Goal: Task Accomplishment & Management: Manage account settings

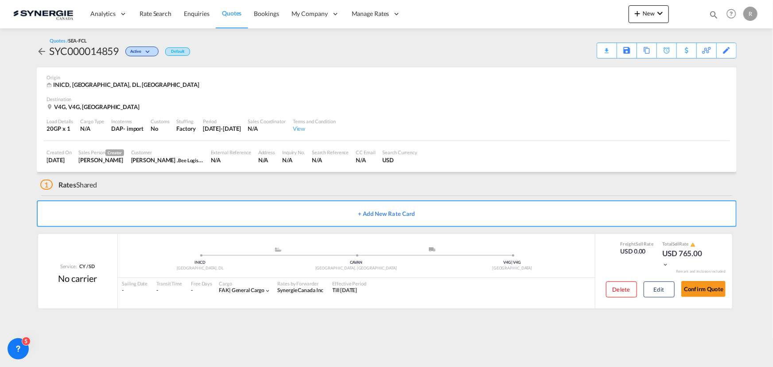
click at [713, 13] on md-icon "icon-magnify" at bounding box center [714, 15] width 10 height 10
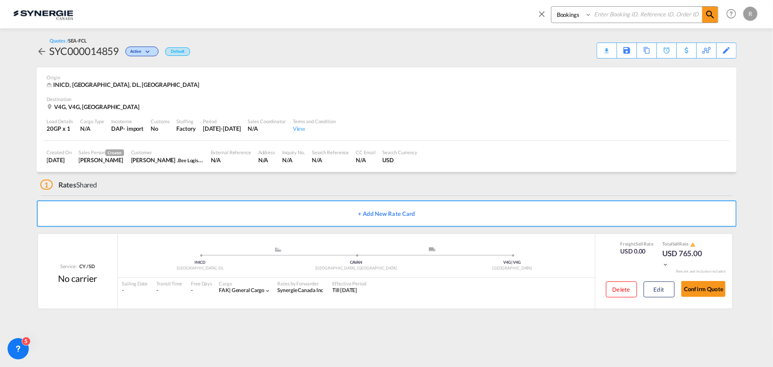
click at [559, 15] on select "Bookings Quotes Enquiries" at bounding box center [573, 15] width 42 height 16
select select "Quotes"
click at [552, 7] on select "Bookings Quotes Enquiries" at bounding box center [573, 15] width 42 height 16
click at [614, 11] on input at bounding box center [647, 15] width 110 height 16
type input "13895"
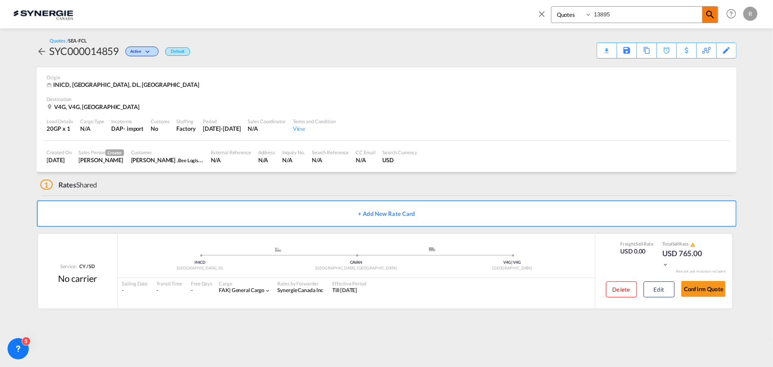
click at [718, 18] on span at bounding box center [711, 15] width 16 height 16
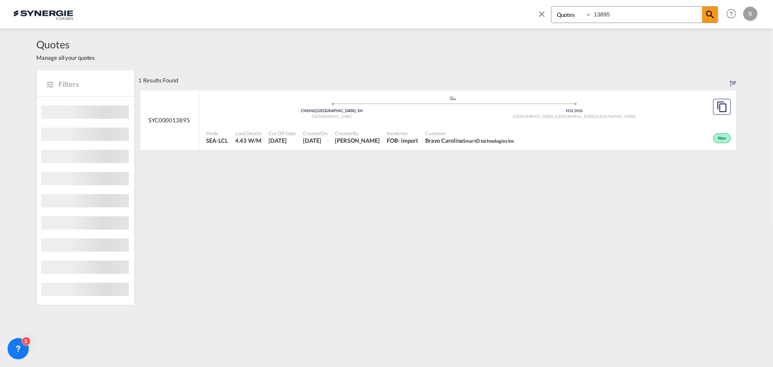
click at [550, 138] on div "Won" at bounding box center [625, 137] width 215 height 22
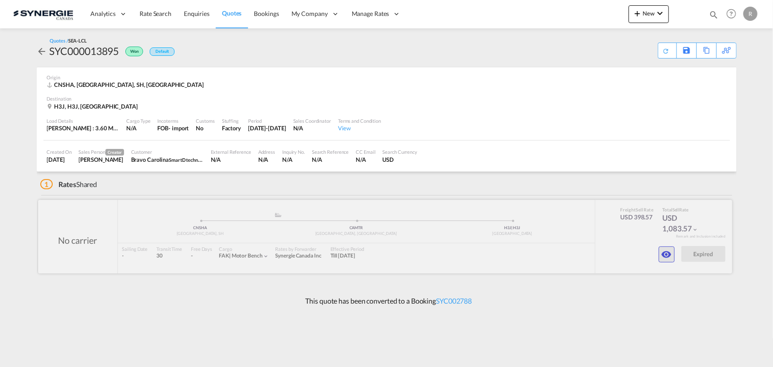
click at [666, 258] on md-icon "icon-eye" at bounding box center [667, 254] width 11 height 11
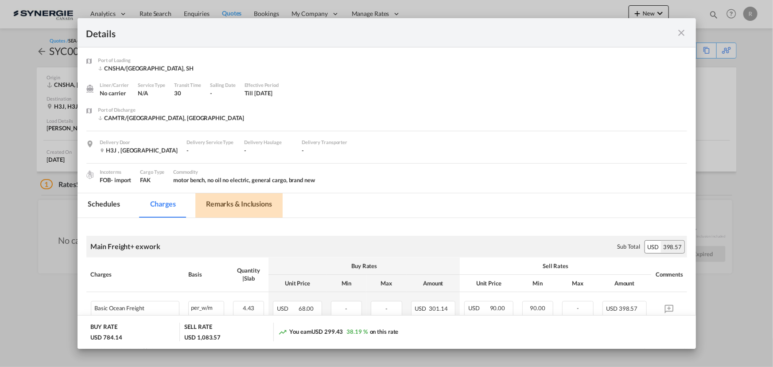
click at [245, 199] on md-tab-item "Remarks & Inclusions" at bounding box center [238, 205] width 87 height 24
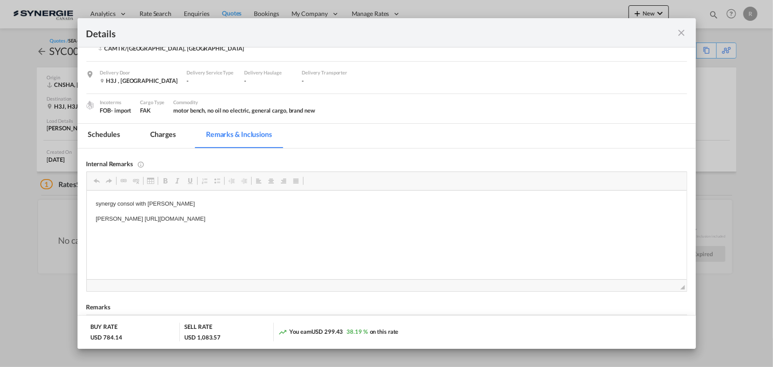
scroll to position [80, 0]
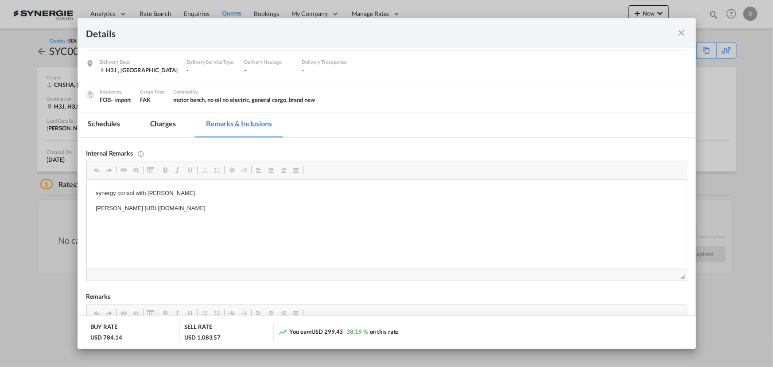
click at [158, 122] on md-tab-item "Charges" at bounding box center [163, 125] width 47 height 24
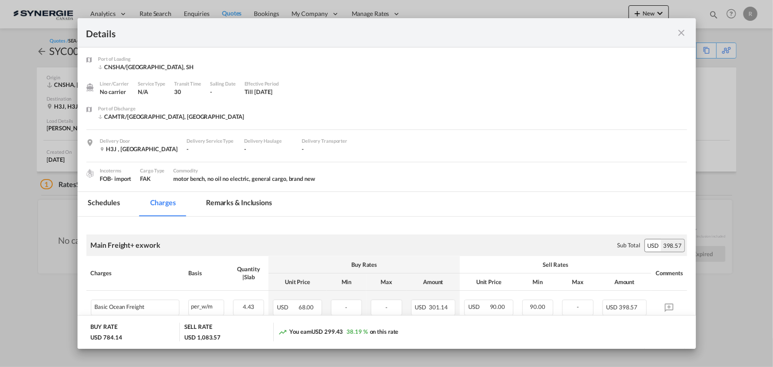
scroll to position [0, 0]
click at [261, 207] on md-tab-item "Remarks & Inclusions" at bounding box center [238, 205] width 87 height 24
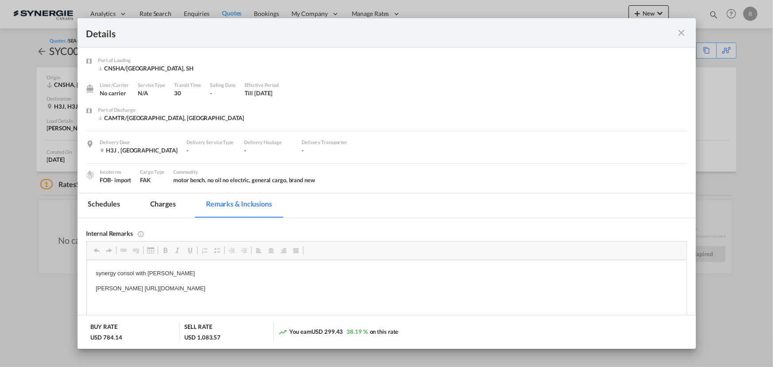
drag, startPoint x: 117, startPoint y: 286, endPoint x: 129, endPoint y: 286, distance: 12.0
click at [126, 286] on p "Dickson https://app.frontapp.com/open/msg_1gxviwi7?key=CMpx4OoaZdpg7E43jf_7-QDq…" at bounding box center [386, 288] width 582 height 9
drag, startPoint x: 117, startPoint y: 287, endPoint x: 273, endPoint y: 292, distance: 155.6
click at [381, 300] on html "synergy consol with everok Dickson https://app.frontapp.com/open/msg_1gxviwi7?k…" at bounding box center [386, 281] width 600 height 42
click at [295, 293] on span "Copy" at bounding box center [298, 293] width 27 height 13
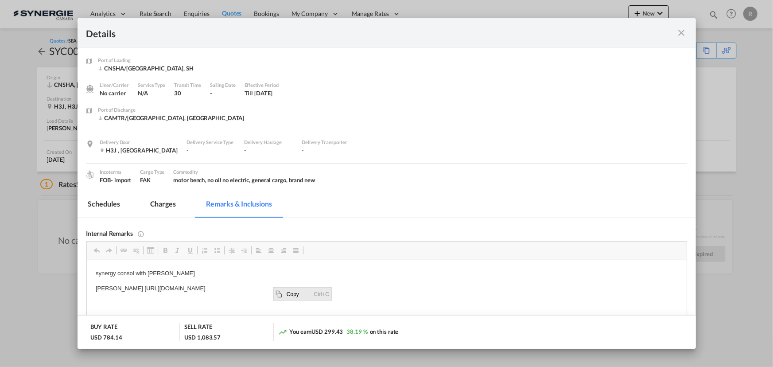
copy p "https://app.frontapp.com/open/msg_1gxviwi7?key=CMpx4OoaZdpg7E43jf_7-QDqadcy7Ska"
click at [220, 293] on html "synergy consol with everok Dickson https://app.frontapp.com/open/msg_1gxviwi7?k…" at bounding box center [386, 281] width 600 height 42
drag, startPoint x: 118, startPoint y: 286, endPoint x: 361, endPoint y: 279, distance: 243.5
click at [361, 279] on body "synergy consol with everok Dickson https://app.frontapp.com/open/msg_1gxviwi7?k…" at bounding box center [386, 281] width 582 height 24
click at [327, 293] on span "Copy" at bounding box center [334, 291] width 27 height 13
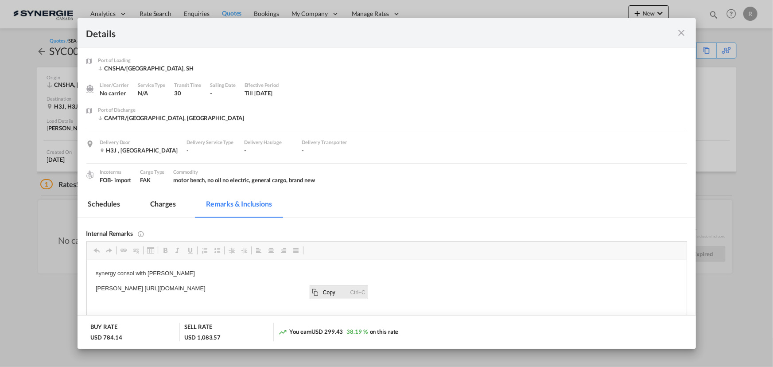
copy p "https://app.frontapp.com/open/msg_1gxviwi7?key=CMpx4OoaZdpg7E43jf_7-QDqadcy7Ska"
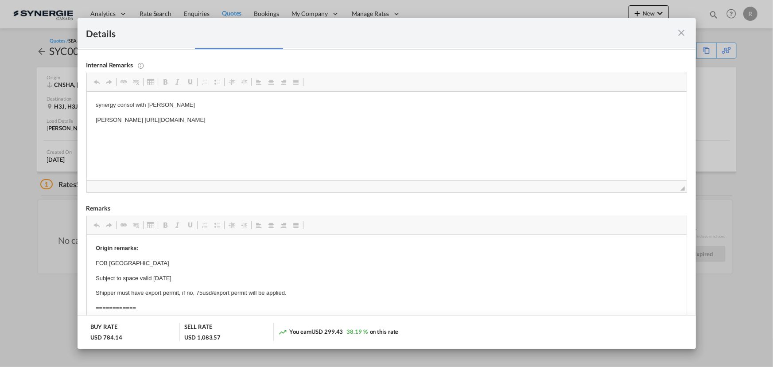
scroll to position [80, 0]
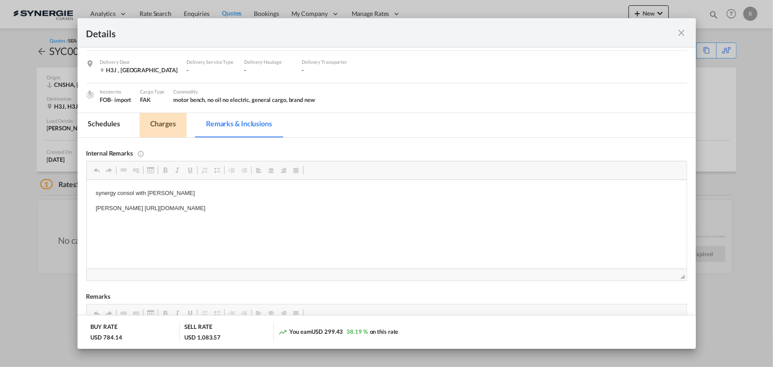
click at [168, 121] on md-tab-item "Charges" at bounding box center [163, 125] width 47 height 24
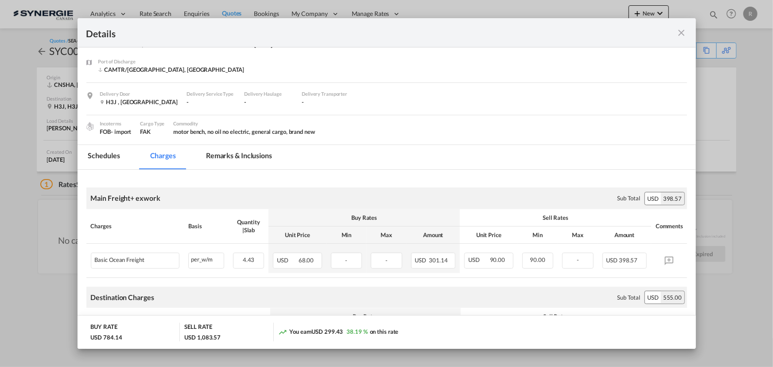
scroll to position [8, 0]
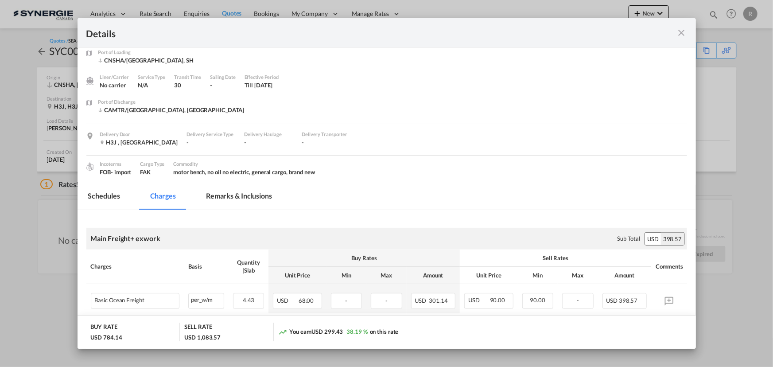
click at [683, 33] on md-icon "icon-close fg-AAA8AD m-0 cursor" at bounding box center [682, 32] width 11 height 11
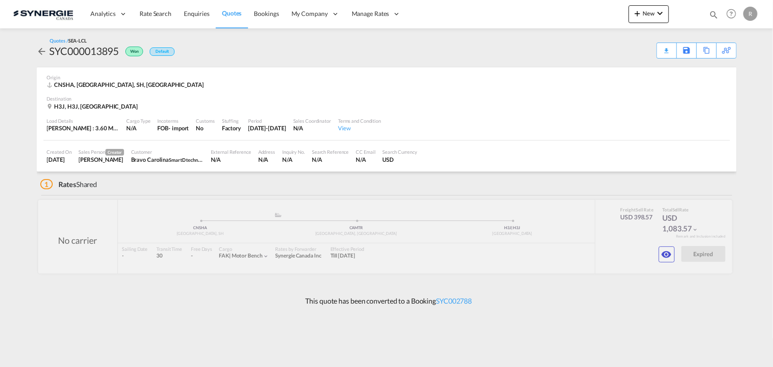
click at [716, 13] on md-icon "icon-magnify" at bounding box center [714, 15] width 10 height 10
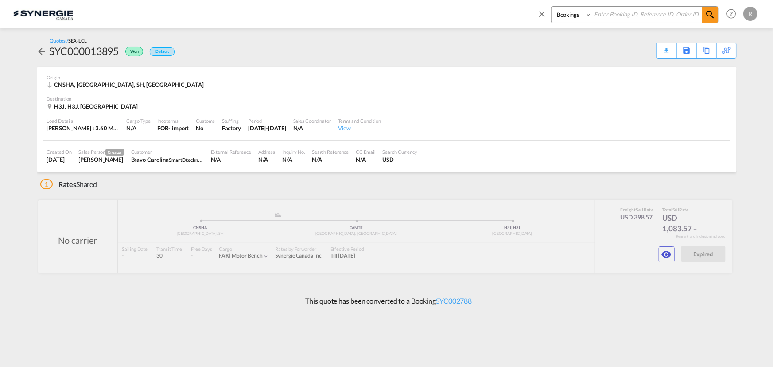
click at [563, 16] on select "Bookings Quotes Enquiries" at bounding box center [573, 15] width 42 height 16
select select "Quotes"
click at [552, 7] on select "Bookings Quotes Enquiries" at bounding box center [573, 15] width 42 height 16
click at [620, 18] on input at bounding box center [647, 15] width 110 height 16
type input "14463"
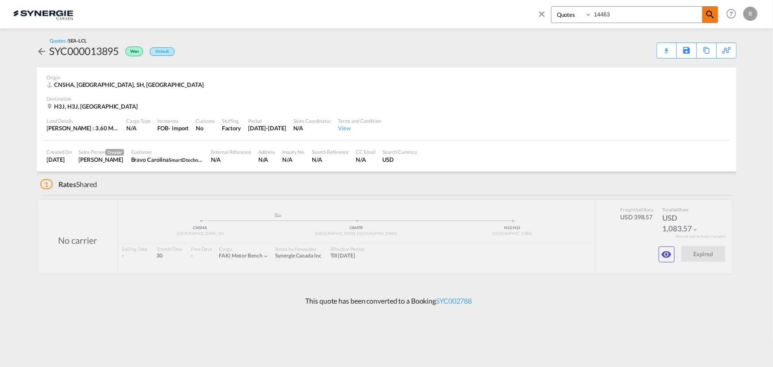
click at [710, 16] on md-icon "icon-magnify" at bounding box center [710, 14] width 11 height 11
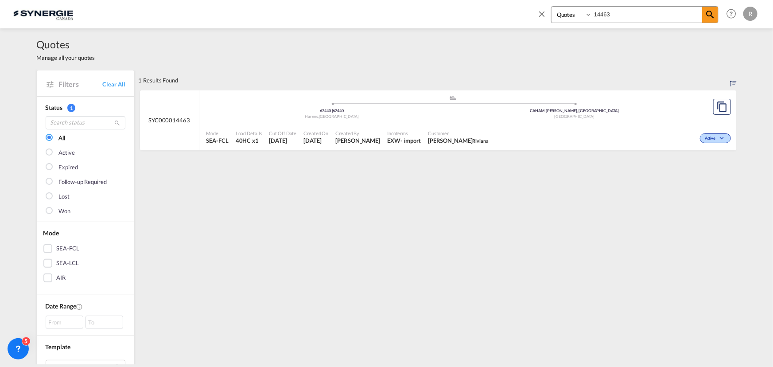
click at [566, 126] on div "Active" at bounding box center [612, 137] width 241 height 22
click at [567, 138] on div "Active" at bounding box center [612, 137] width 241 height 22
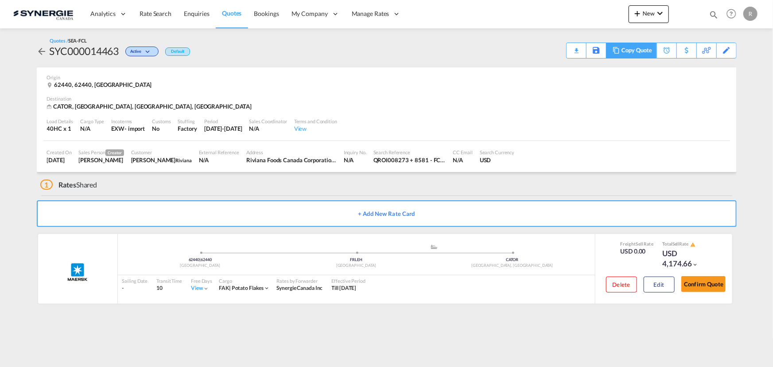
click at [642, 51] on div "Copy Quote" at bounding box center [637, 50] width 30 height 15
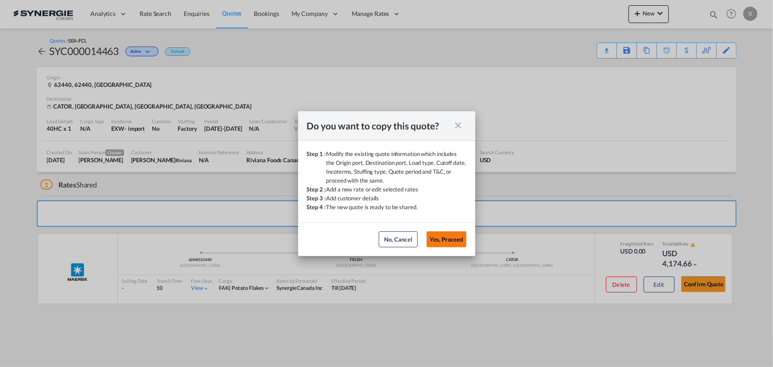
click at [444, 237] on button "Yes, Proceed" at bounding box center [447, 239] width 40 height 16
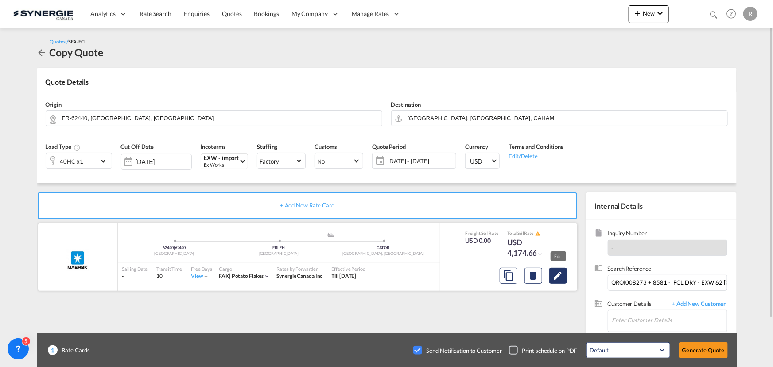
click at [564, 281] on button "Edit" at bounding box center [559, 276] width 18 height 16
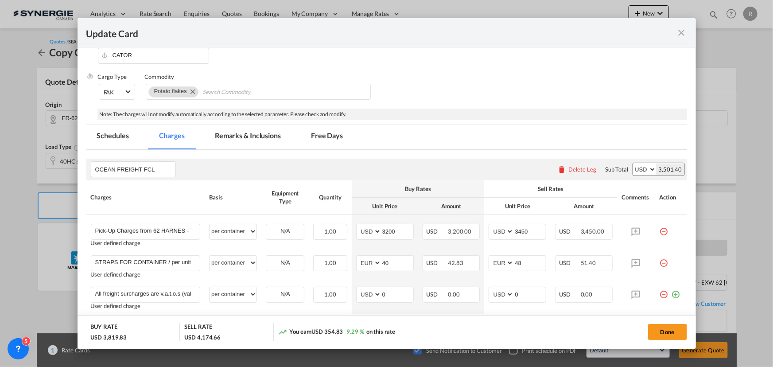
scroll to position [161, 0]
click at [766, 216] on div "Update Card Pickup Door 62440 Pickup Service Type Pickup Haulage Select Pickup …" at bounding box center [386, 183] width 773 height 367
drag, startPoint x: 394, startPoint y: 229, endPoint x: 352, endPoint y: 223, distance: 42.1
click at [352, 223] on td "AED AFN ALL AMD ANG AOA ARS AUD AWG AZN BAM BBD BDT BGN BHD BIF BMD BND BOB BRL…" at bounding box center [385, 233] width 66 height 36
type input "4600"
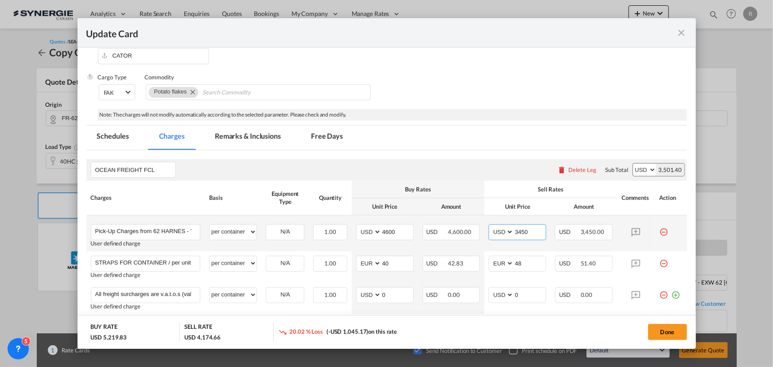
drag, startPoint x: 529, startPoint y: 229, endPoint x: 493, endPoint y: 226, distance: 35.6
click at [493, 226] on md-input-container "AED AFN ALL AMD ANG AOA ARS AUD AWG AZN BAM BBD BDT BGN BHD BIF BMD BND BOB BRL…" at bounding box center [518, 232] width 58 height 16
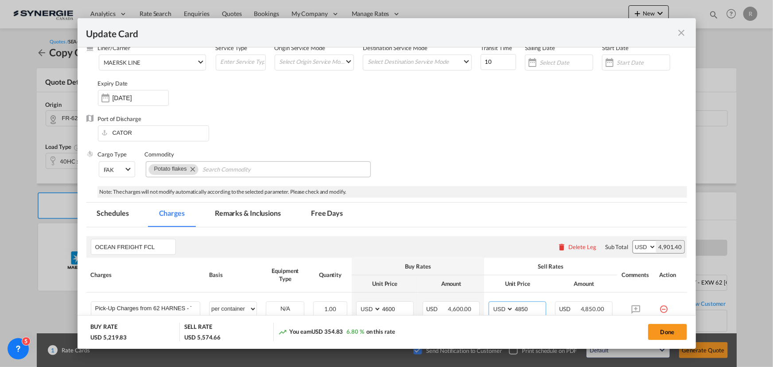
scroll to position [80, 0]
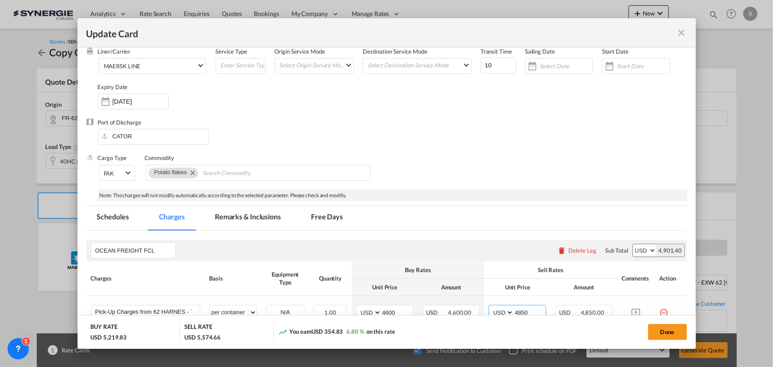
type input "4850"
click at [247, 216] on md-tab-item "Remarks & Inclusions" at bounding box center [247, 218] width 87 height 24
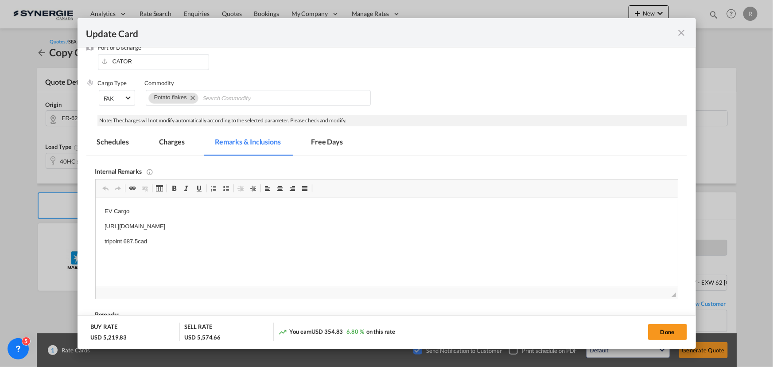
scroll to position [161, 0]
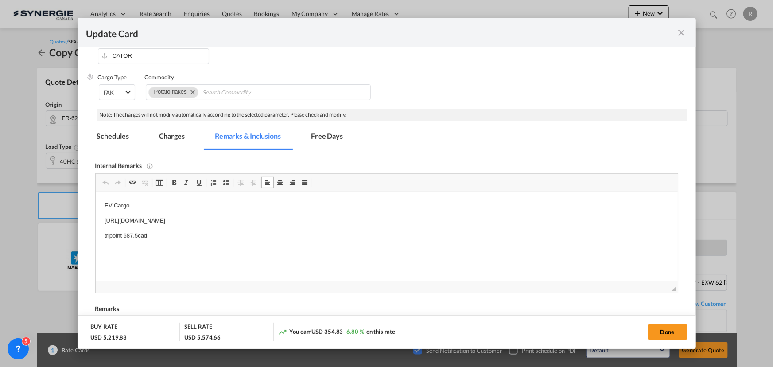
click at [350, 219] on p "https://app.frontapp.com/open/msg_1heckeof?key=B9dI5ByetiLP1HV9JvtHp2JQkcw04sXx" at bounding box center [386, 220] width 565 height 9
click at [341, 220] on p "https://app.frontapp.com/open/msg_1heckeof?key=B9dI5ByetiLP1HV9JvtHp2JQkcw04sXx" at bounding box center [386, 220] width 565 height 9
drag, startPoint x: 97, startPoint y: 218, endPoint x: 460, endPoint y: 221, distance: 362.6
click at [460, 221] on html "EV Cargo https://app.frontapp.com/open/msg_1heckeof?key=B9dI5ByetiLP1HV9JvtHp2J…" at bounding box center [386, 220] width 582 height 57
paste body "Editor, editor4"
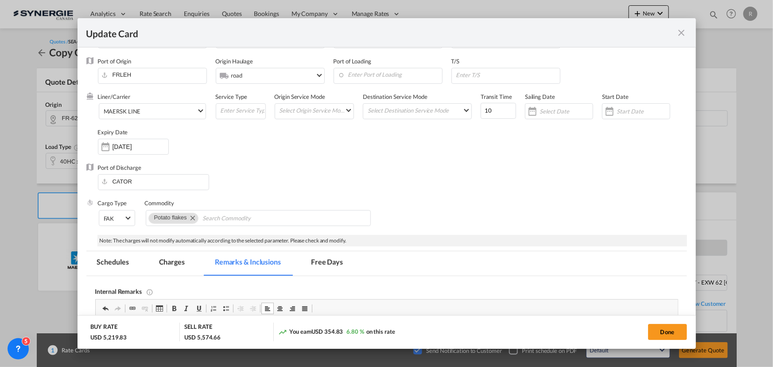
scroll to position [0, 0]
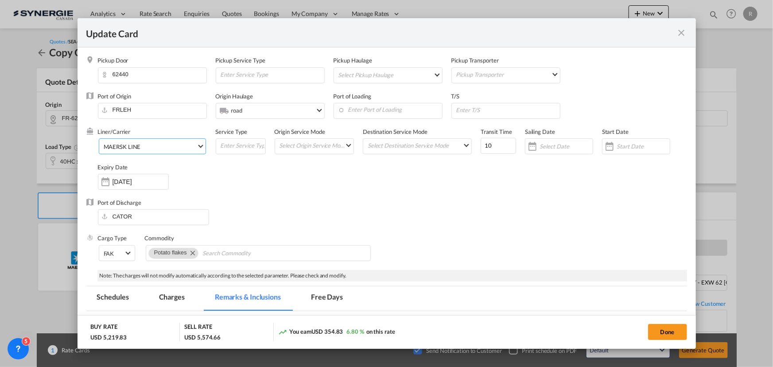
click at [154, 147] on span "MAERSK LINE" at bounding box center [150, 147] width 93 height 8
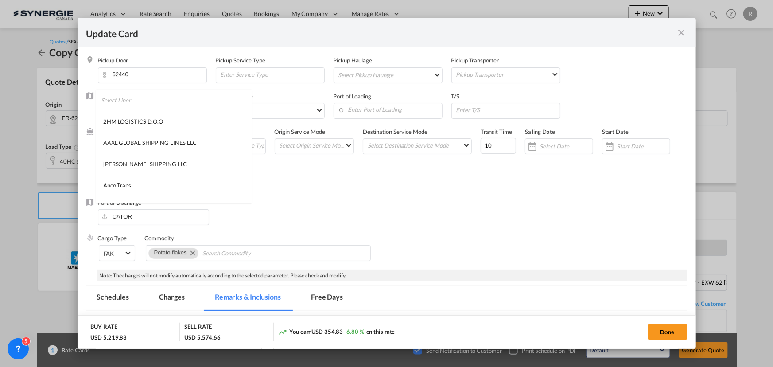
click at [185, 103] on input "search" at bounding box center [176, 100] width 151 height 21
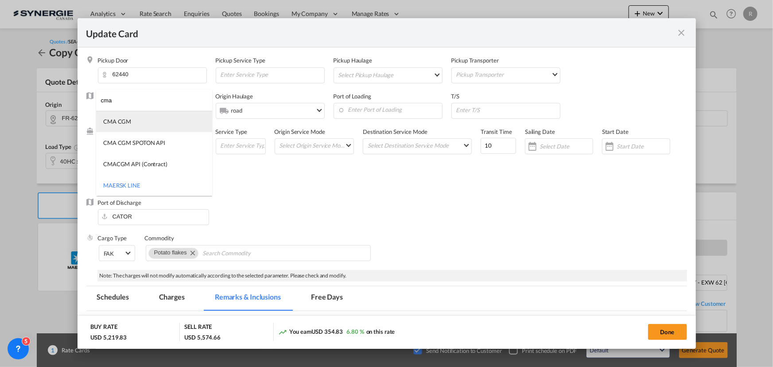
type input "cma"
click at [133, 123] on md-option "CMA CGM" at bounding box center [154, 121] width 116 height 21
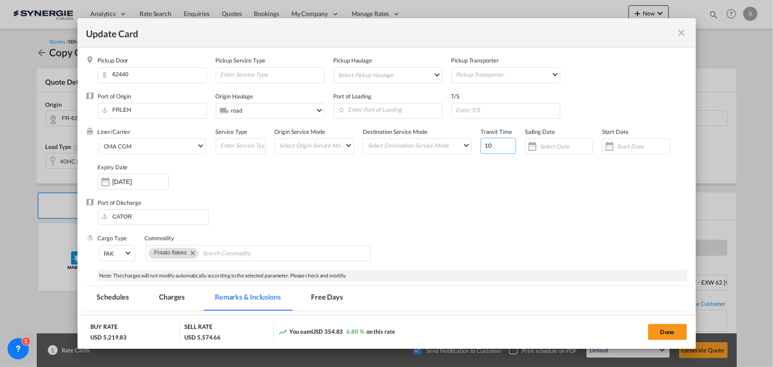
drag, startPoint x: 470, startPoint y: 138, endPoint x: 449, endPoint y: 137, distance: 20.9
click at [449, 137] on div "Liner/Carrier CMA CGM Service Type Origin Service Mode Select Origin Service Mo…" at bounding box center [393, 163] width 590 height 71
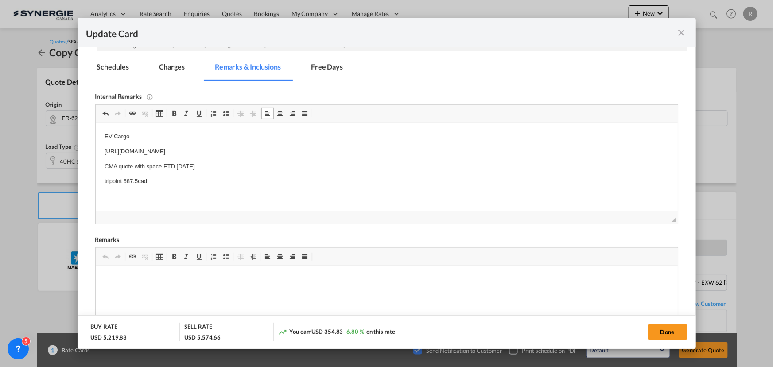
scroll to position [242, 0]
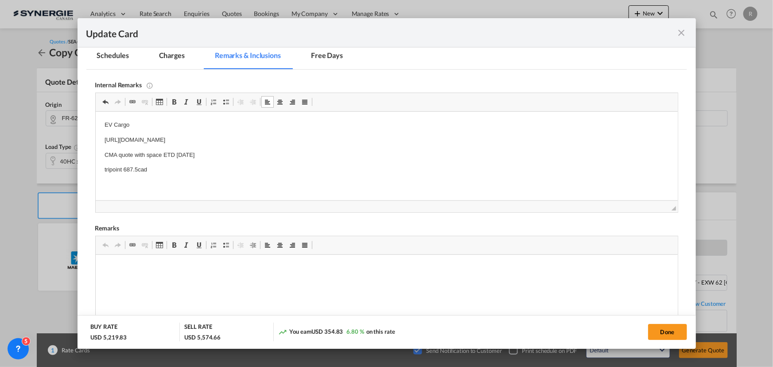
type input "20"
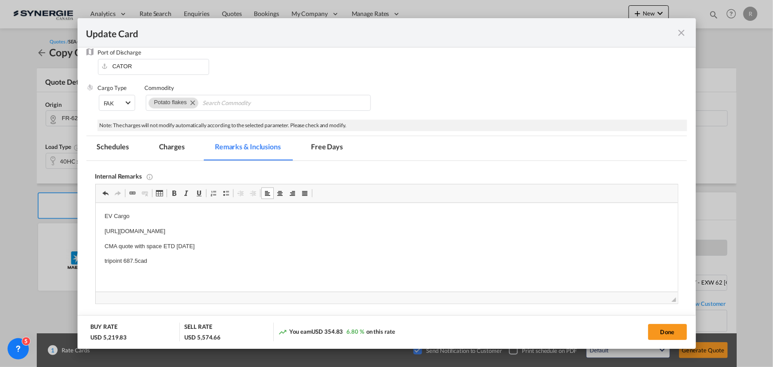
scroll to position [161, 0]
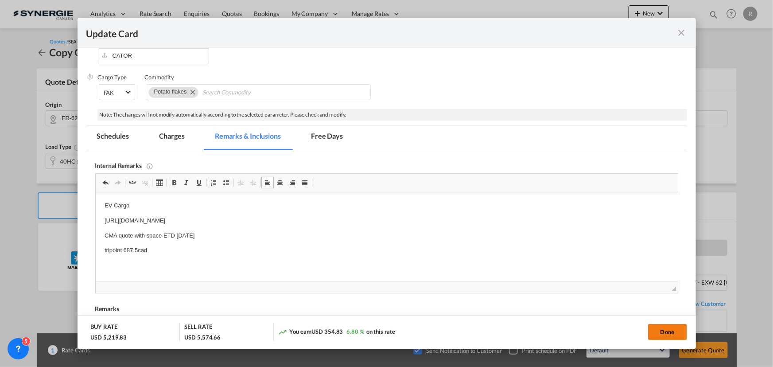
click at [656, 337] on button "Done" at bounding box center [667, 332] width 39 height 16
type input "29 Sep 2025"
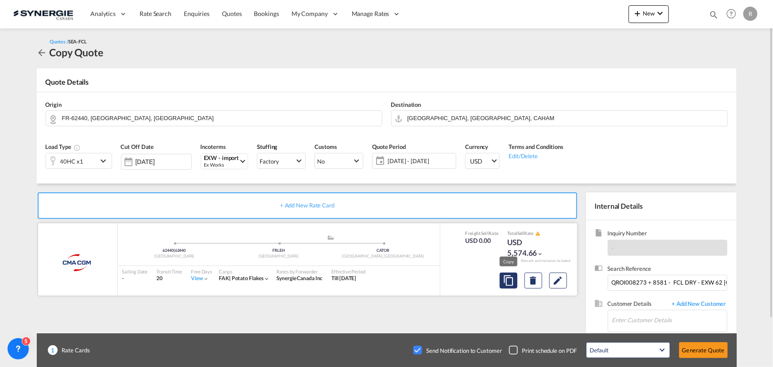
click at [508, 281] on md-icon "assets/icons/custom/copyQuote.svg" at bounding box center [509, 280] width 11 height 11
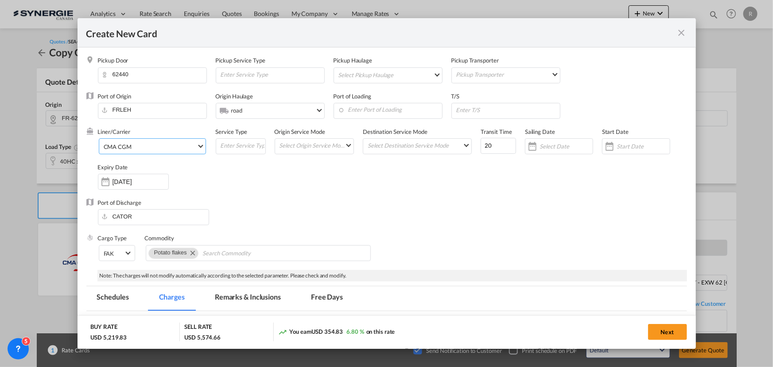
click at [148, 144] on span "CMA CGM" at bounding box center [150, 147] width 93 height 8
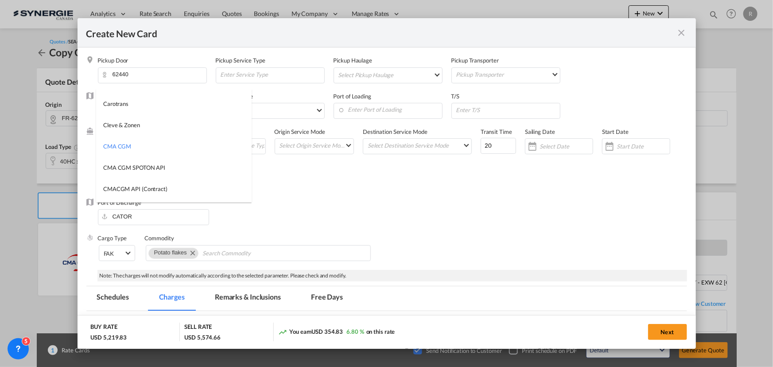
scroll to position [0, 0]
click at [184, 98] on input "search" at bounding box center [176, 99] width 151 height 21
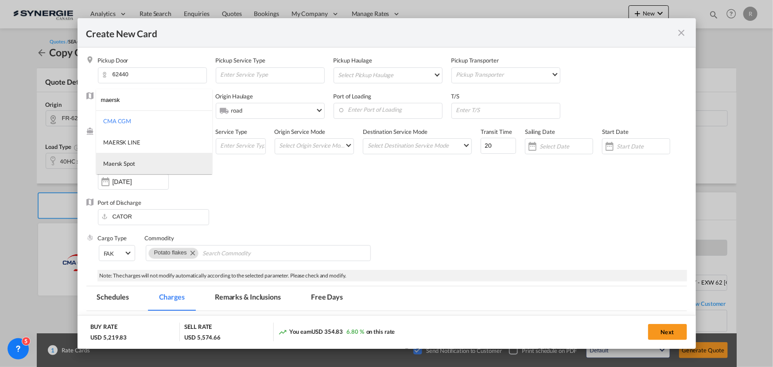
type input "maersk"
click at [124, 164] on div "Maersk Spot" at bounding box center [119, 164] width 32 height 8
drag, startPoint x: 494, startPoint y: 147, endPoint x: 418, endPoint y: 129, distance: 78.3
click at [418, 129] on div "Liner/Carrier Maersk Spot Service Type Origin Service Mode Select Origin Servic…" at bounding box center [393, 163] width 590 height 71
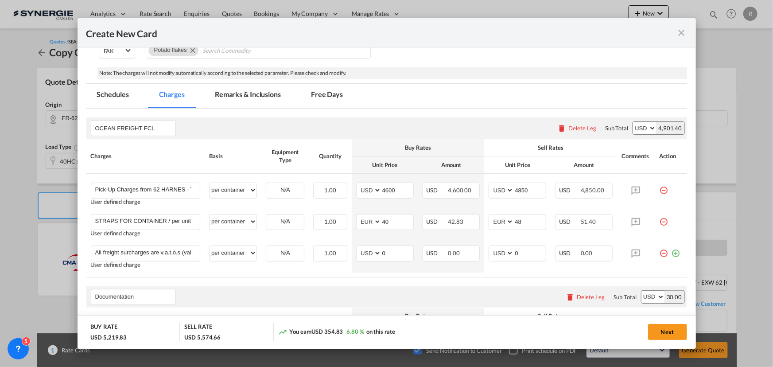
scroll to position [201, 0]
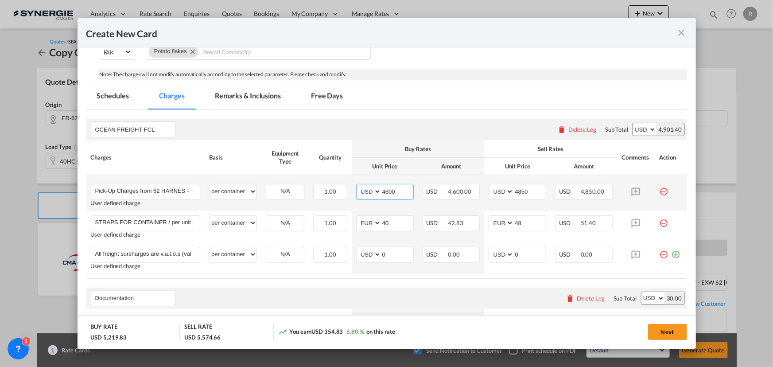
drag, startPoint x: 379, startPoint y: 189, endPoint x: 337, endPoint y: 180, distance: 43.5
click at [337, 180] on tr "Pick-Up Charges from 62 HARNES - TRUCK - MERCHANT HAULAGE Transport Fuel Surcha…" at bounding box center [386, 193] width 601 height 36
type input "3200"
drag, startPoint x: 527, startPoint y: 191, endPoint x: 447, endPoint y: 185, distance: 79.6
click at [447, 185] on tr "Pick-Up Charges from 62 HARNES - TRUCK - MERCHANT HAULAGE Transport Fuel Surcha…" at bounding box center [386, 193] width 601 height 36
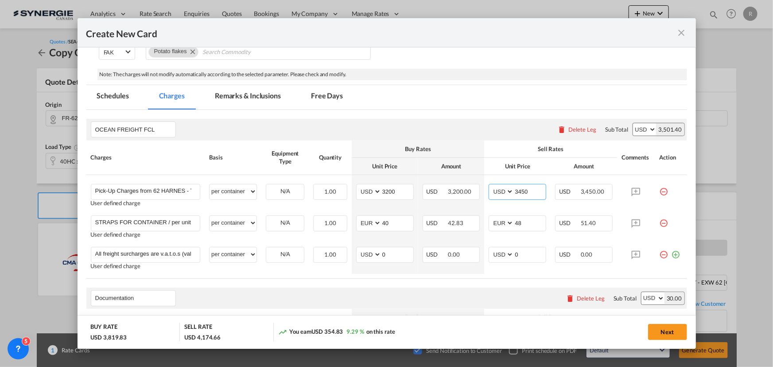
type input "3450"
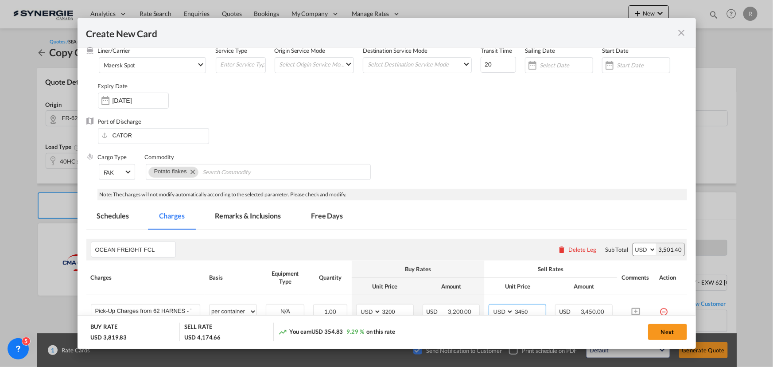
scroll to position [80, 0]
click at [266, 212] on md-tab-item "Remarks & Inclusions" at bounding box center [247, 218] width 87 height 24
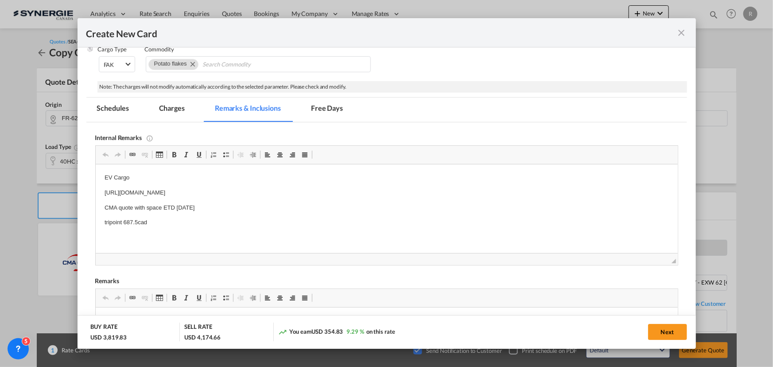
scroll to position [249, 0]
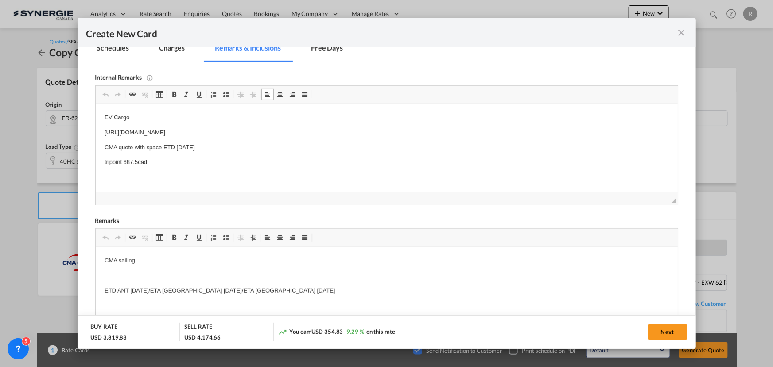
drag, startPoint x: 104, startPoint y: 146, endPoint x: 181, endPoint y: 150, distance: 76.8
click at [175, 150] on p "CMA quote with space ETD 28 Sep" at bounding box center [386, 147] width 565 height 9
drag, startPoint x: 103, startPoint y: 146, endPoint x: 211, endPoint y: 144, distance: 107.7
click at [211, 144] on html "EV Cargo https://app.frontapp.com/open/msg_1hosdte7?key=wCknZ9gKl2XHI5ytKkVEken…" at bounding box center [386, 140] width 582 height 72
click at [184, 150] on body "EV Cargo https://app.frontapp.com/open/msg_1hosdte7?key=wCknZ9gKl2XHI5ytKkVEken…" at bounding box center [386, 140] width 565 height 54
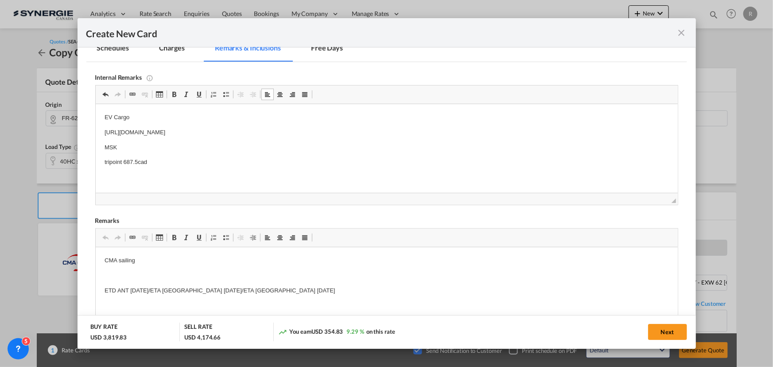
click at [161, 150] on p "MSK" at bounding box center [386, 147] width 565 height 9
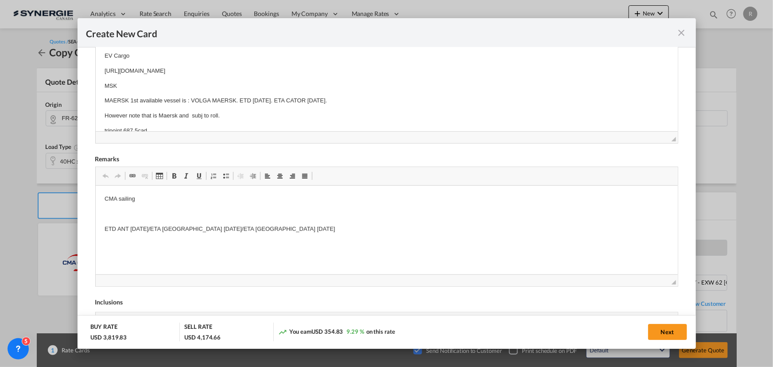
scroll to position [330, 0]
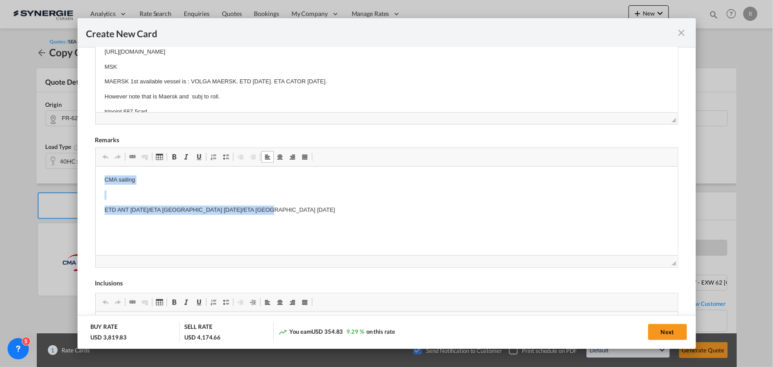
drag, startPoint x: 99, startPoint y: 178, endPoint x: 287, endPoint y: 214, distance: 191.3
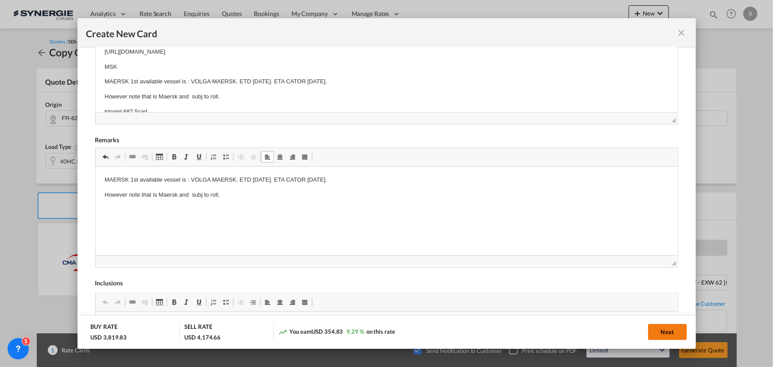
click at [671, 332] on button "Next" at bounding box center [667, 332] width 39 height 16
type input "29 Sep 2025"
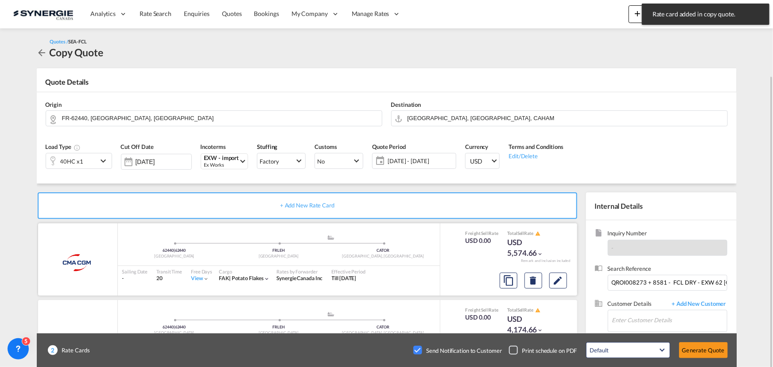
scroll to position [40, 0]
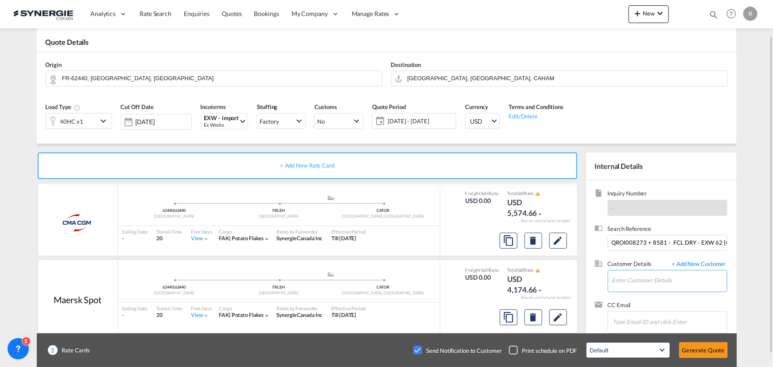
click at [685, 284] on input "Enter Customer Details" at bounding box center [670, 280] width 115 height 20
paste input "wchang@riviana.com"
click at [643, 253] on div "Wendy Chang wchang@riviana.com" at bounding box center [669, 258] width 115 height 24
type input "Riviana, Wendy Chang, wchang@riviana.com"
click at [699, 354] on button "Generate Quote" at bounding box center [703, 350] width 49 height 16
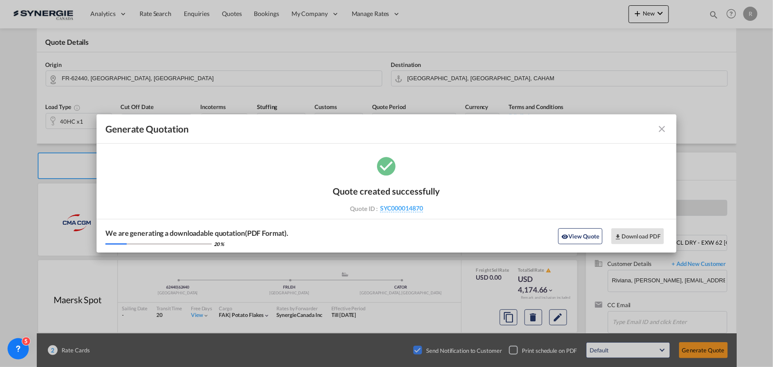
click at [416, 351] on div "Generate Quotation Quote created successfully Quote ID : SYC000014870 Note: Ema…" at bounding box center [386, 183] width 773 height 367
click at [659, 132] on md-icon "icon-close fg-AAA8AD cursor m-0" at bounding box center [662, 129] width 11 height 11
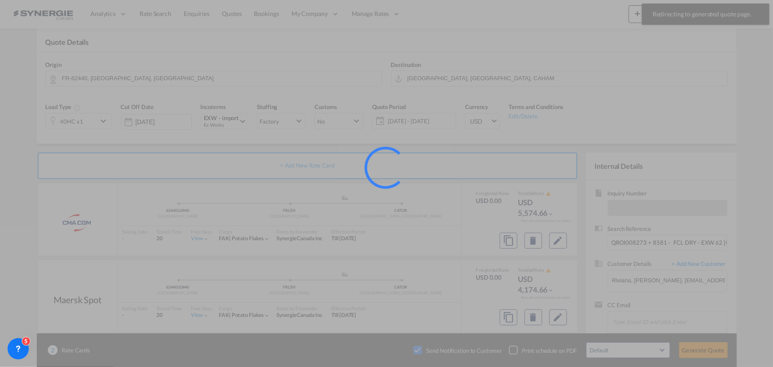
click at [421, 349] on div at bounding box center [386, 183] width 773 height 367
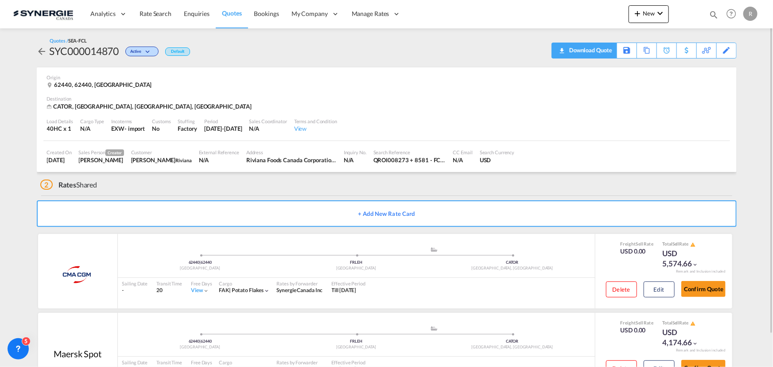
click at [607, 53] on div "Download Quote" at bounding box center [589, 50] width 45 height 14
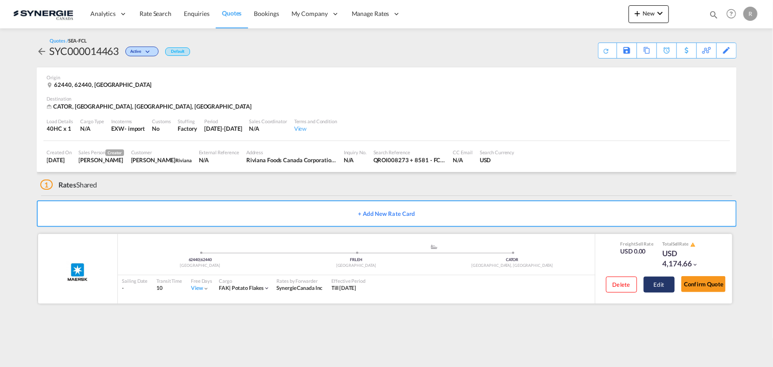
click at [664, 281] on button "Edit" at bounding box center [659, 285] width 31 height 16
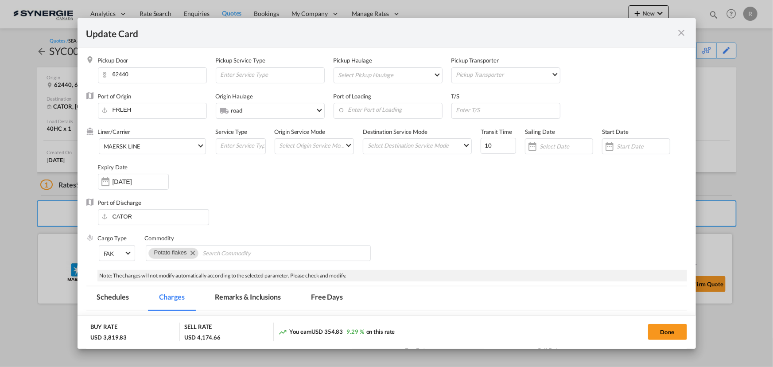
scroll to position [161, 0]
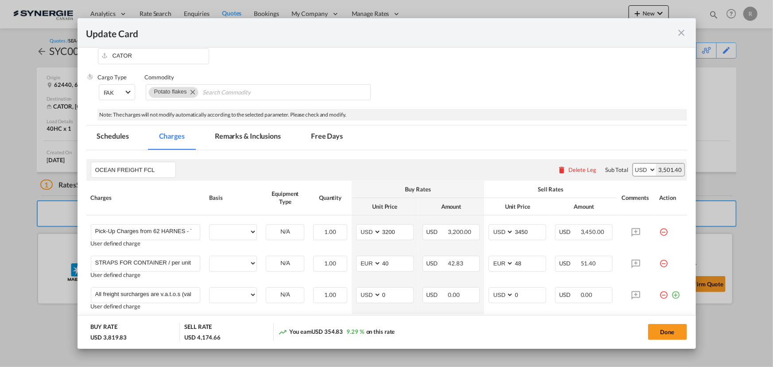
select select "per container"
select select "per B/L"
select select "per day"
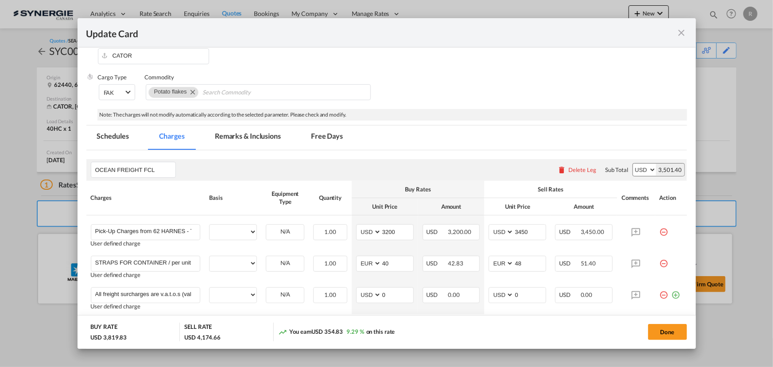
select select "per hour"
select select "per day"
select select "per container"
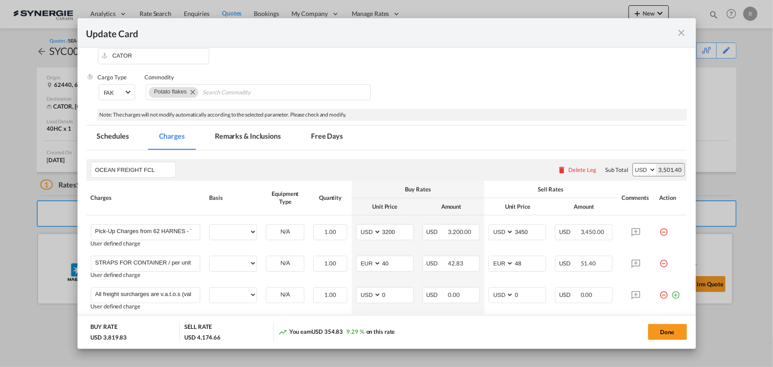
select select "per container"
select select "per B/L"
select select "per shipment"
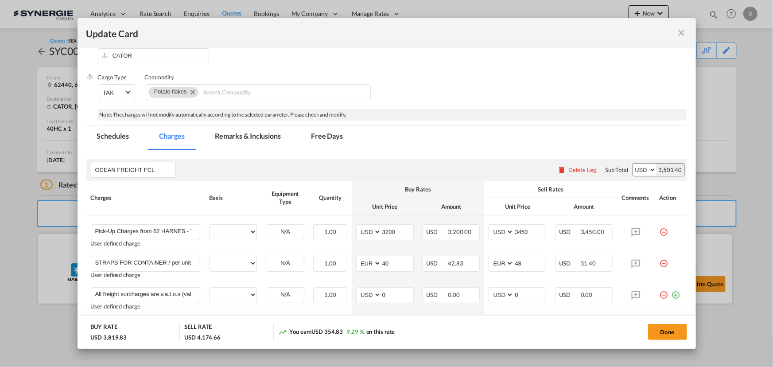
select select "per shipment"
select select "per container"
